Goal: Task Accomplishment & Management: Complete application form

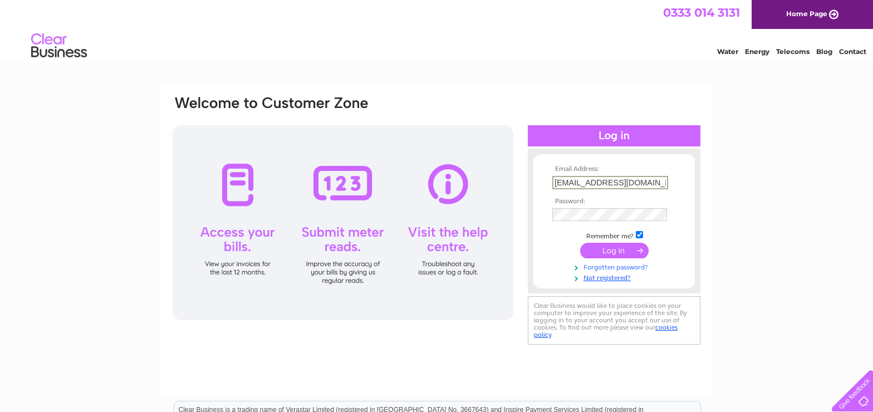
type input "theskatefarmcic@gmail.com"
click at [629, 265] on link "Forgotten password?" at bounding box center [615, 266] width 126 height 11
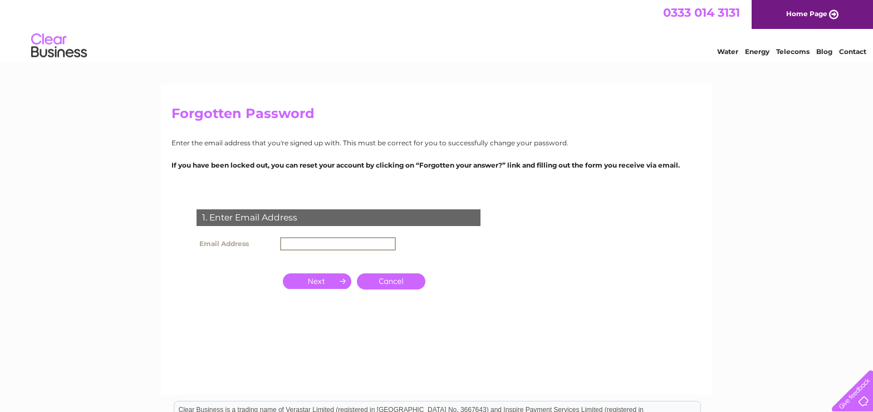
click at [318, 240] on input "text" at bounding box center [338, 243] width 116 height 13
type input "theskatefarmcic@gmail.com"
click at [323, 280] on input "button" at bounding box center [317, 281] width 68 height 16
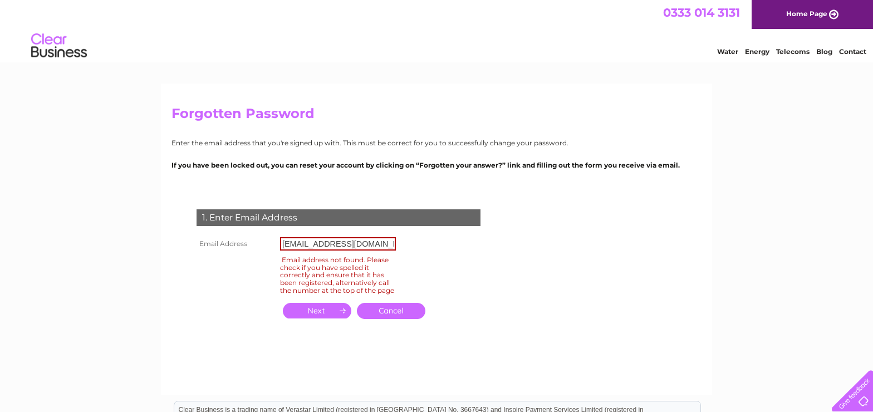
click at [383, 312] on link "Cancel" at bounding box center [391, 311] width 68 height 16
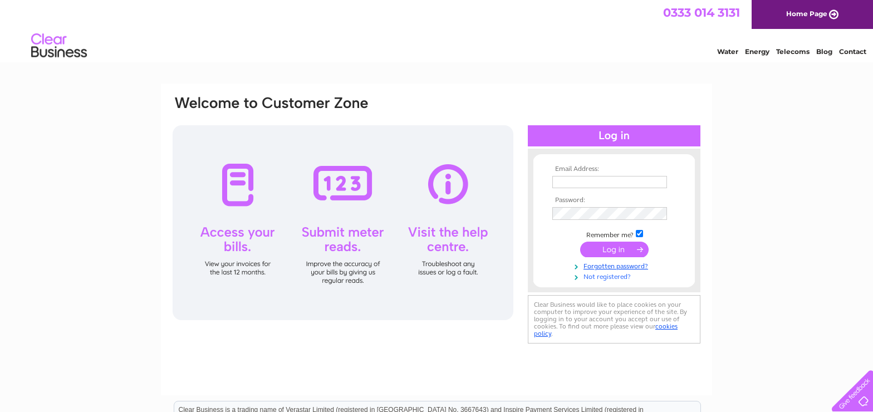
click at [613, 275] on link "Not registered?" at bounding box center [615, 275] width 126 height 11
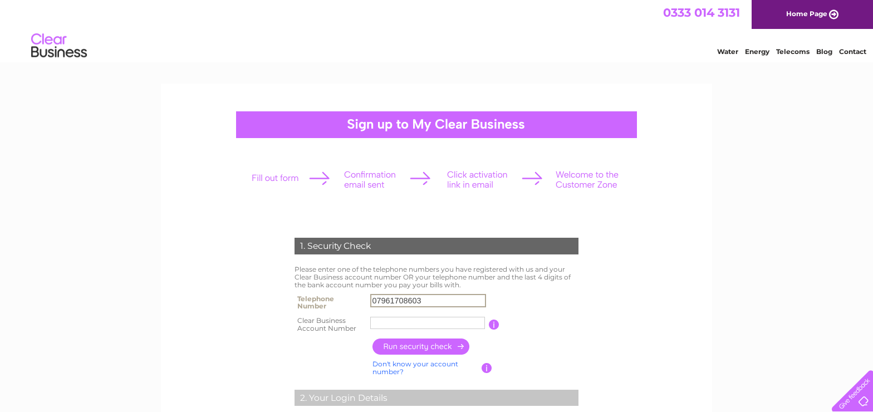
type input "07961708603"
type input "30315618"
click at [413, 346] on input "button" at bounding box center [421, 346] width 98 height 16
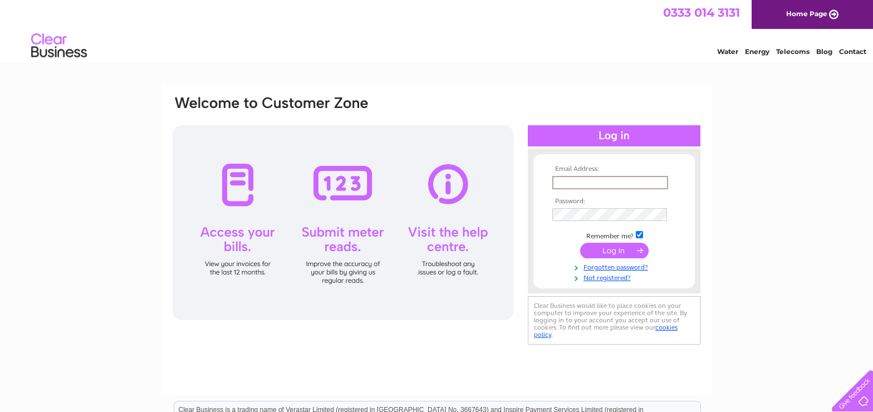
click at [634, 186] on input "text" at bounding box center [610, 182] width 116 height 13
drag, startPoint x: 528, startPoint y: 215, endPoint x: 545, endPoint y: 204, distance: 19.8
click at [528, 215] on div "Email Address: Password:" at bounding box center [614, 220] width 173 height 121
